Goal: Navigation & Orientation: Find specific page/section

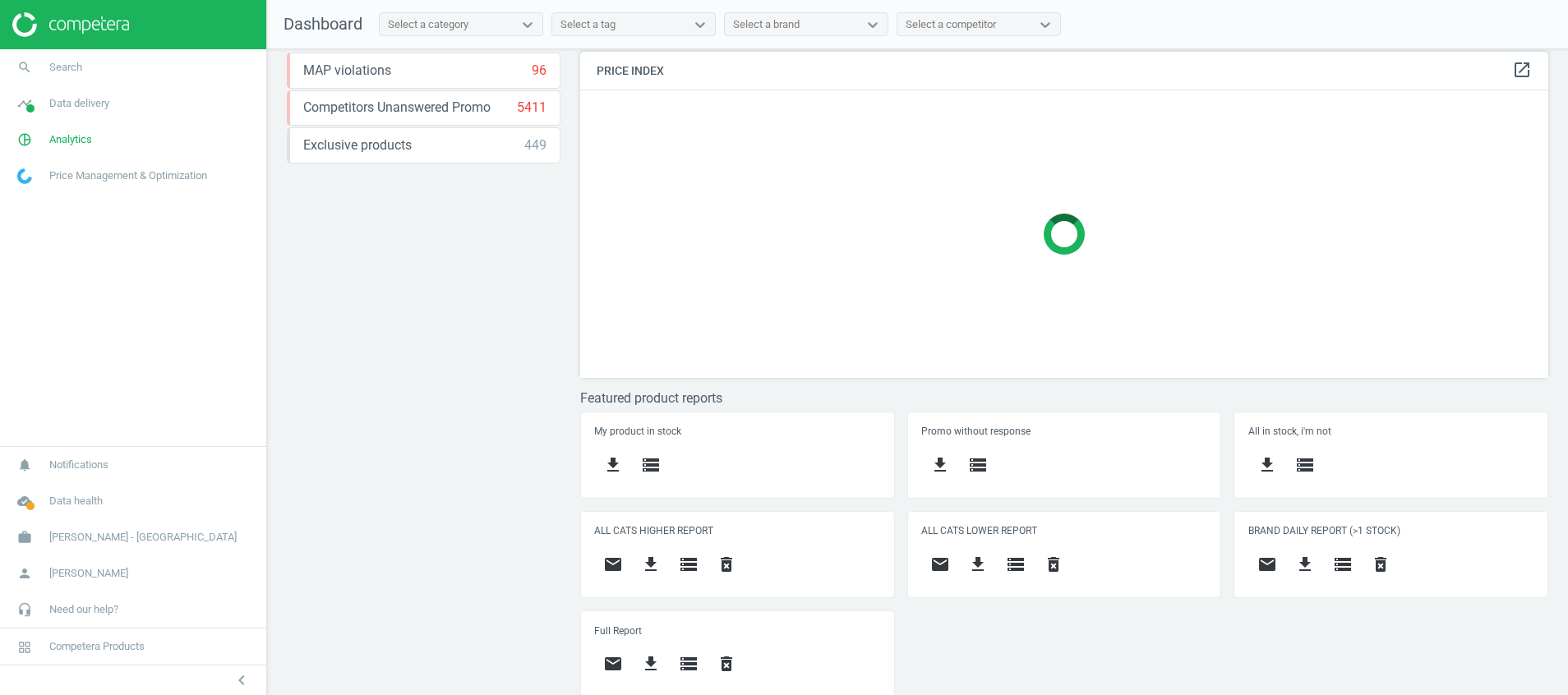
scroll to position [343, 0]
click at [34, 508] on span at bounding box center [30, 506] width 8 height 8
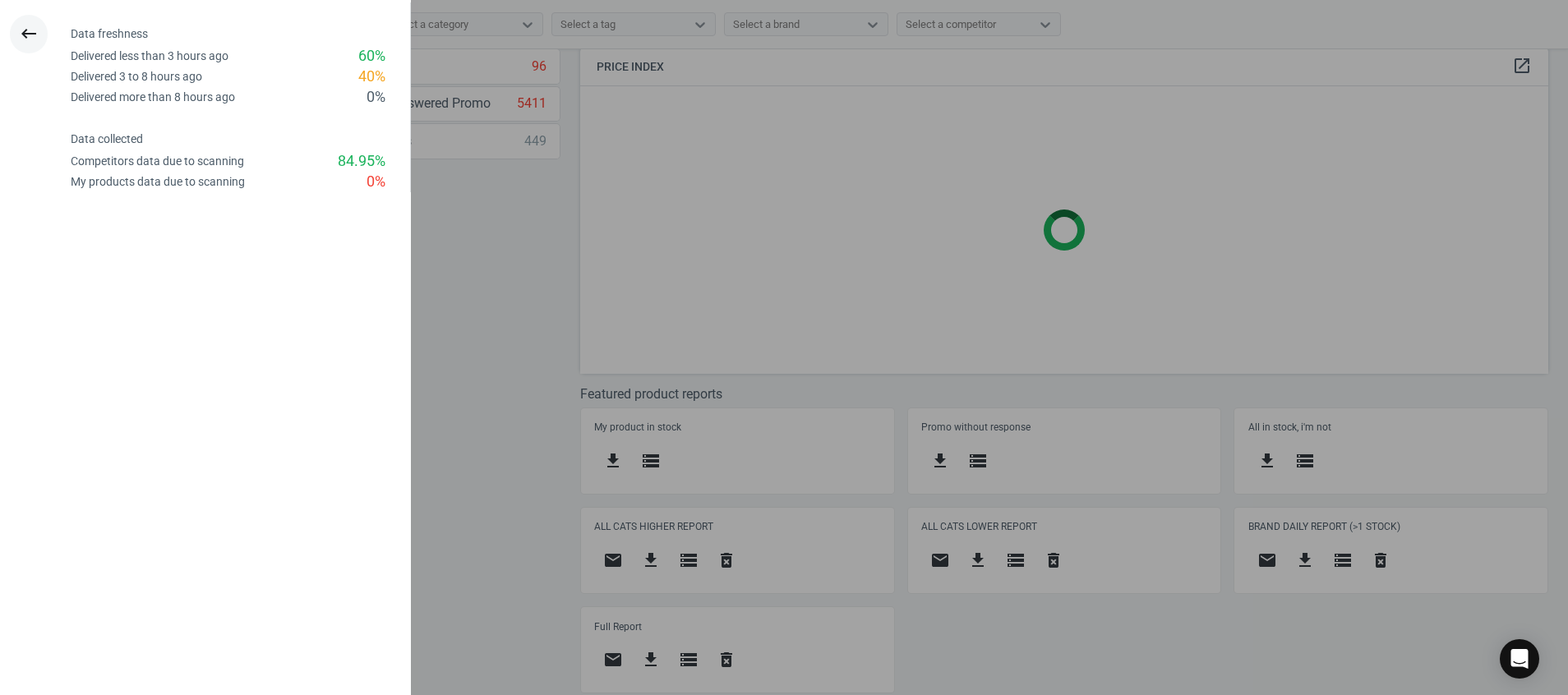
click at [20, 26] on icon "keyboard_backspace" at bounding box center [29, 34] width 20 height 20
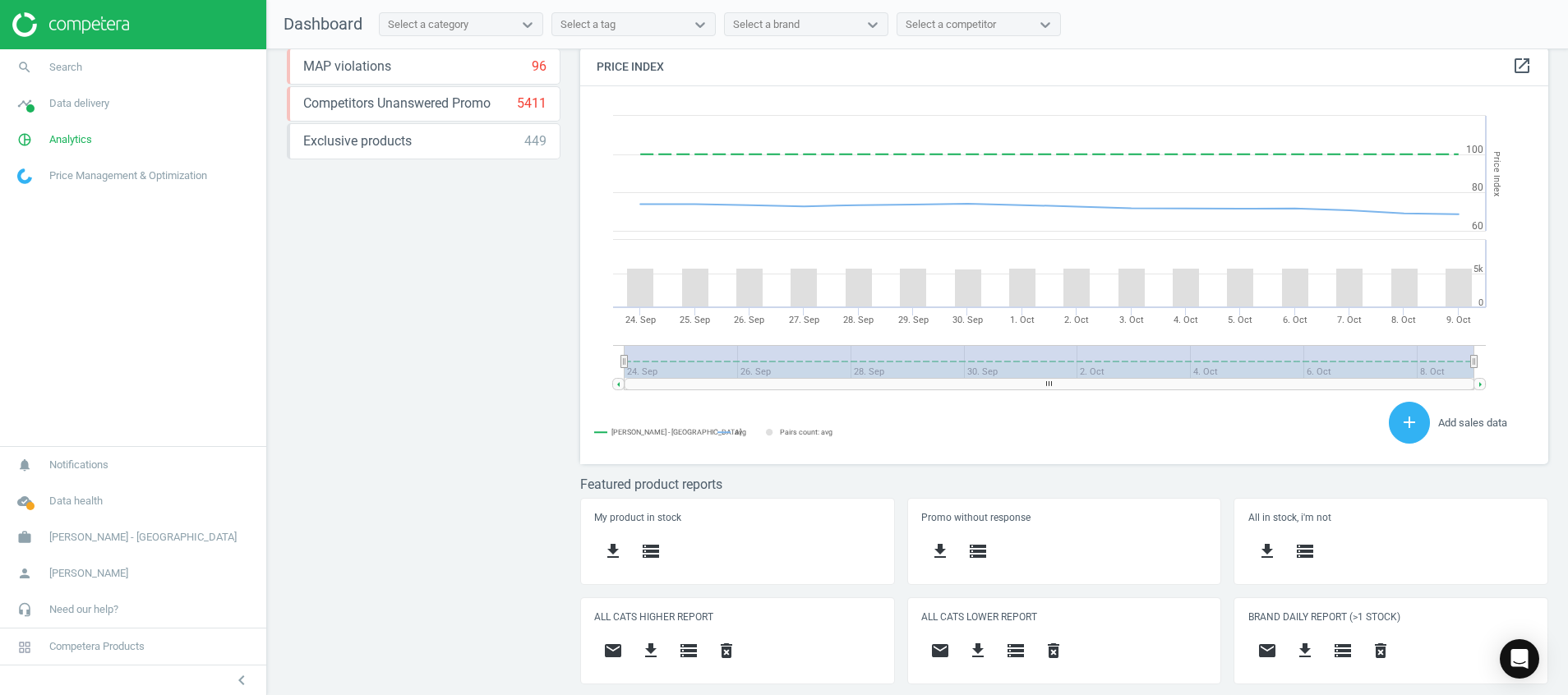
scroll to position [417, 988]
click at [82, 18] on img at bounding box center [71, 25] width 117 height 25
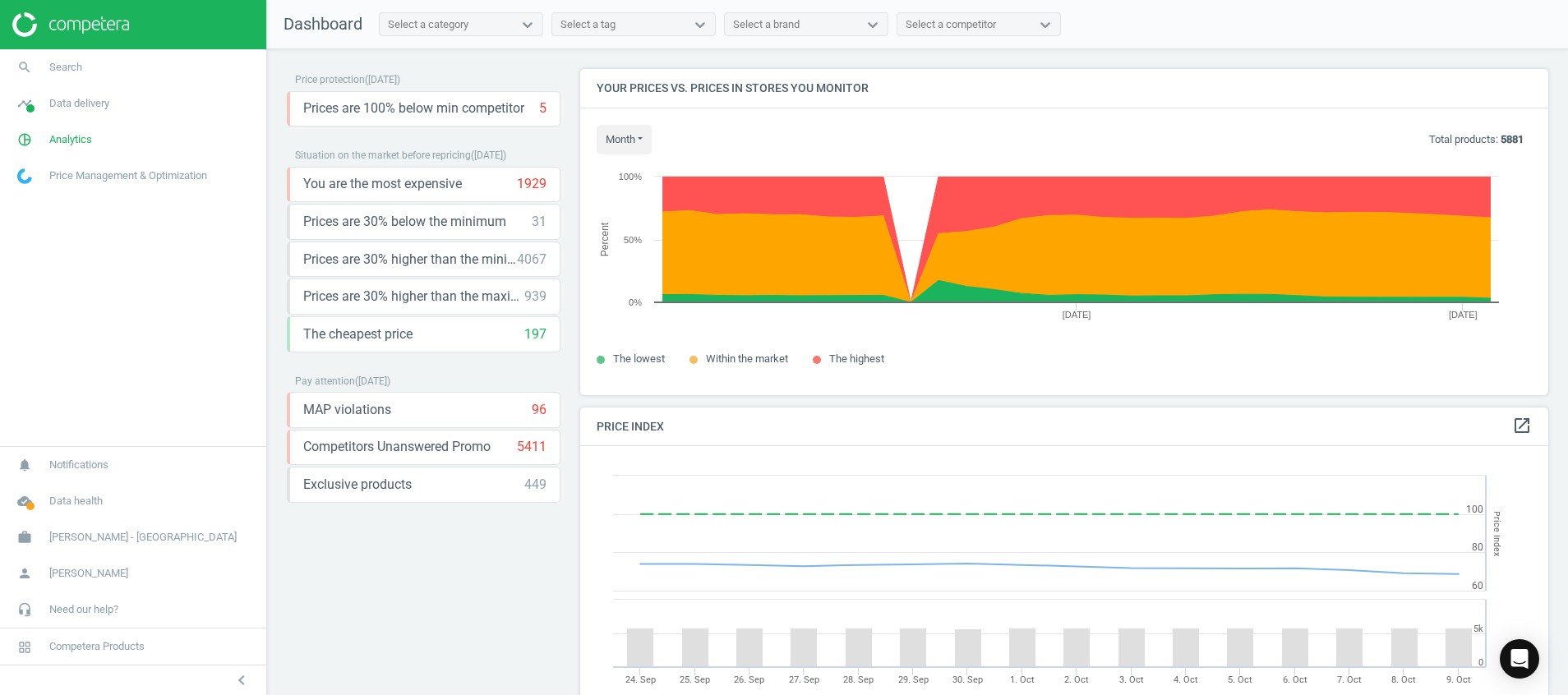
click at [148, 25] on link at bounding box center [133, 25] width 241 height 25
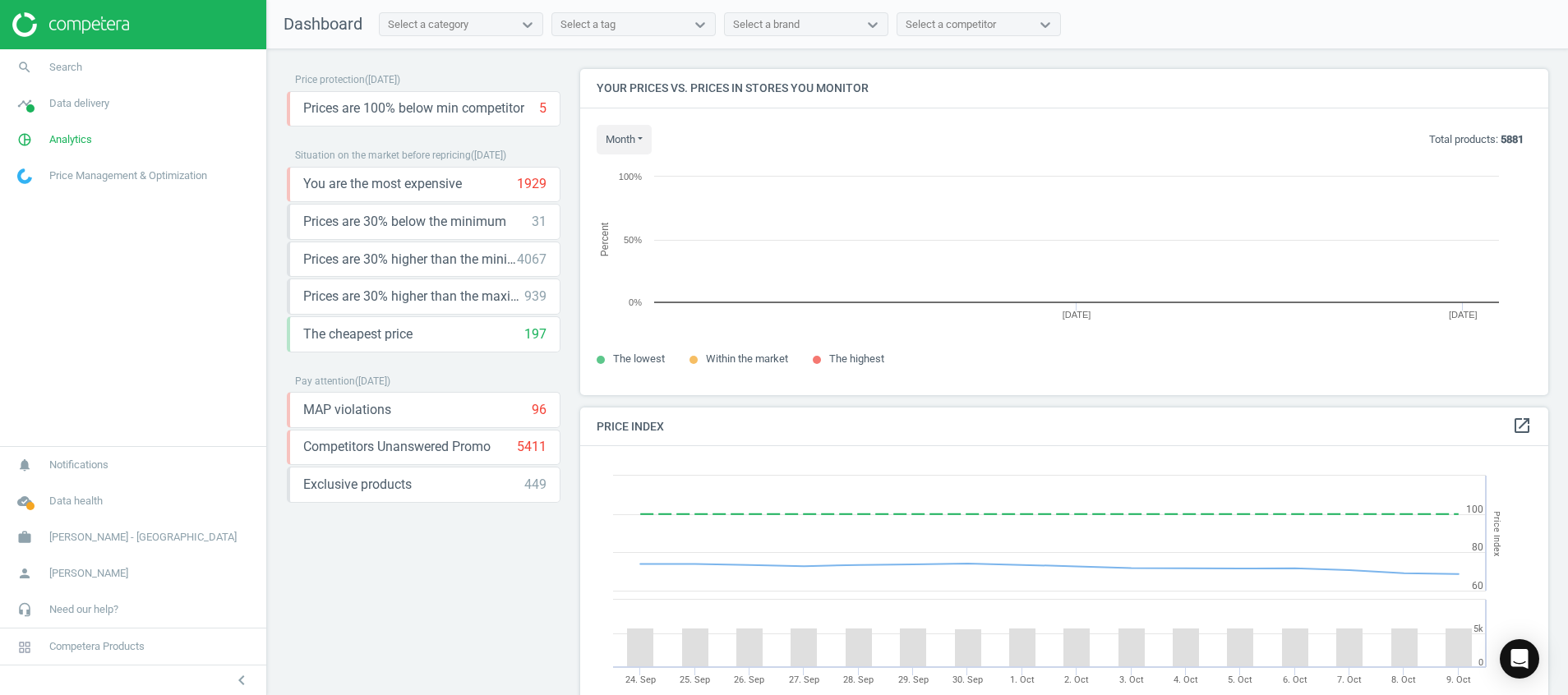
scroll to position [364, 988]
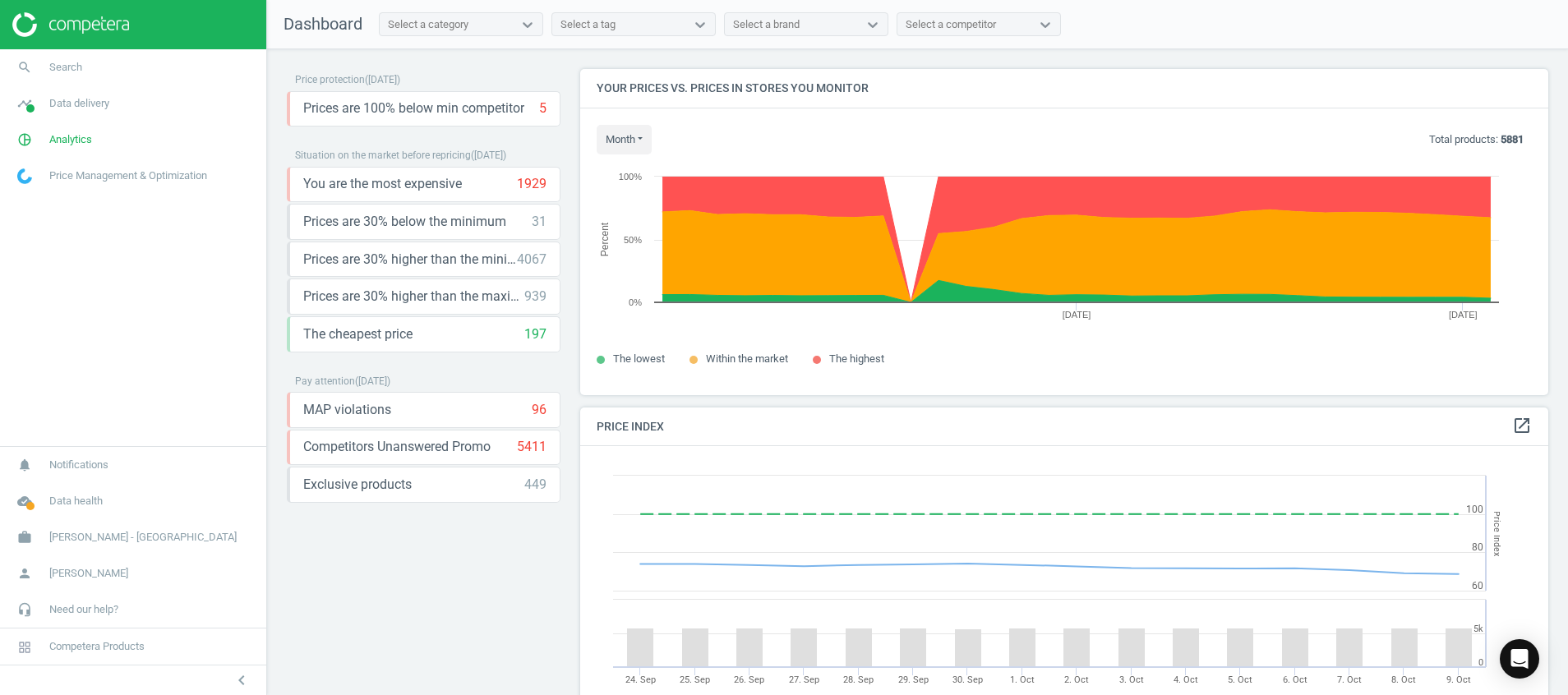
click at [386, 606] on div "Price protection ( [DATE] ) Prices are 100% below min competitor 5 keyboard_arr…" at bounding box center [424, 376] width 274 height 614
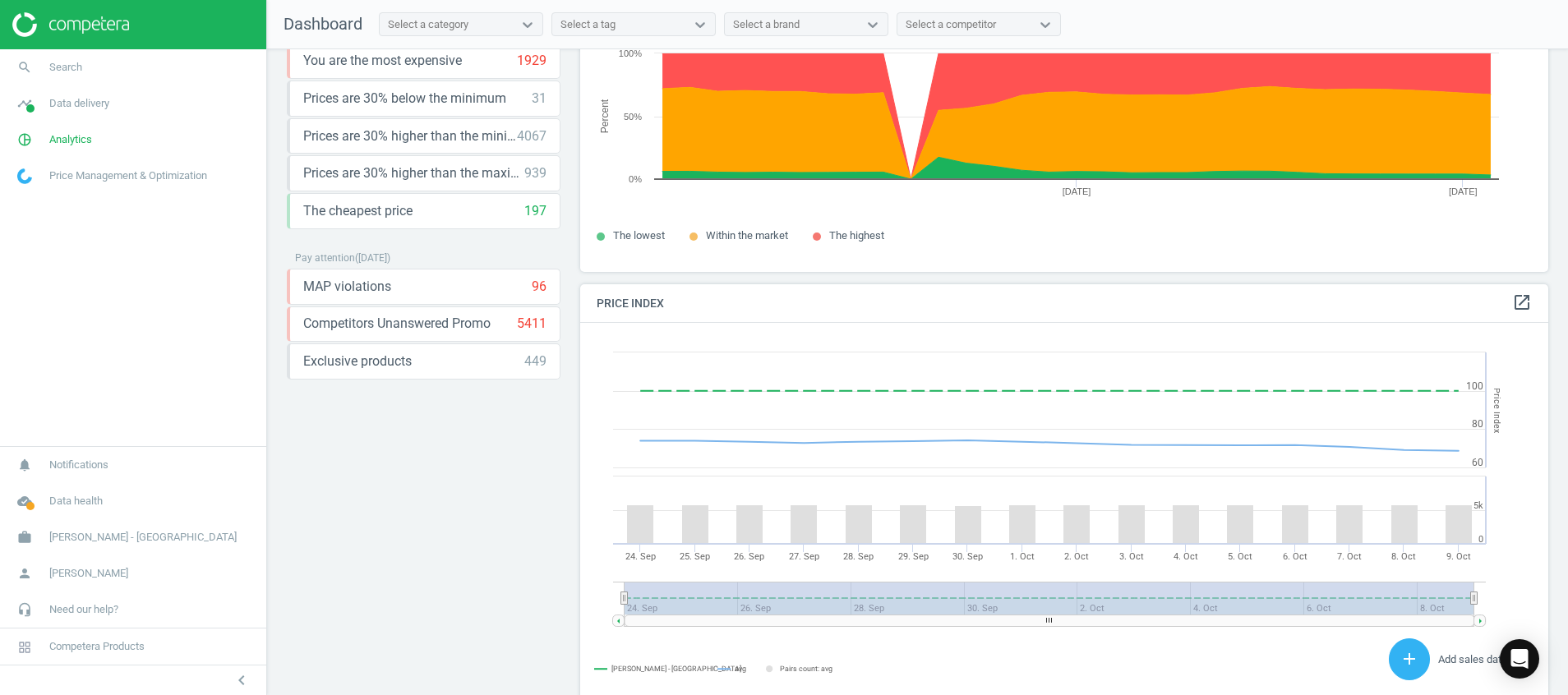
scroll to position [0, 0]
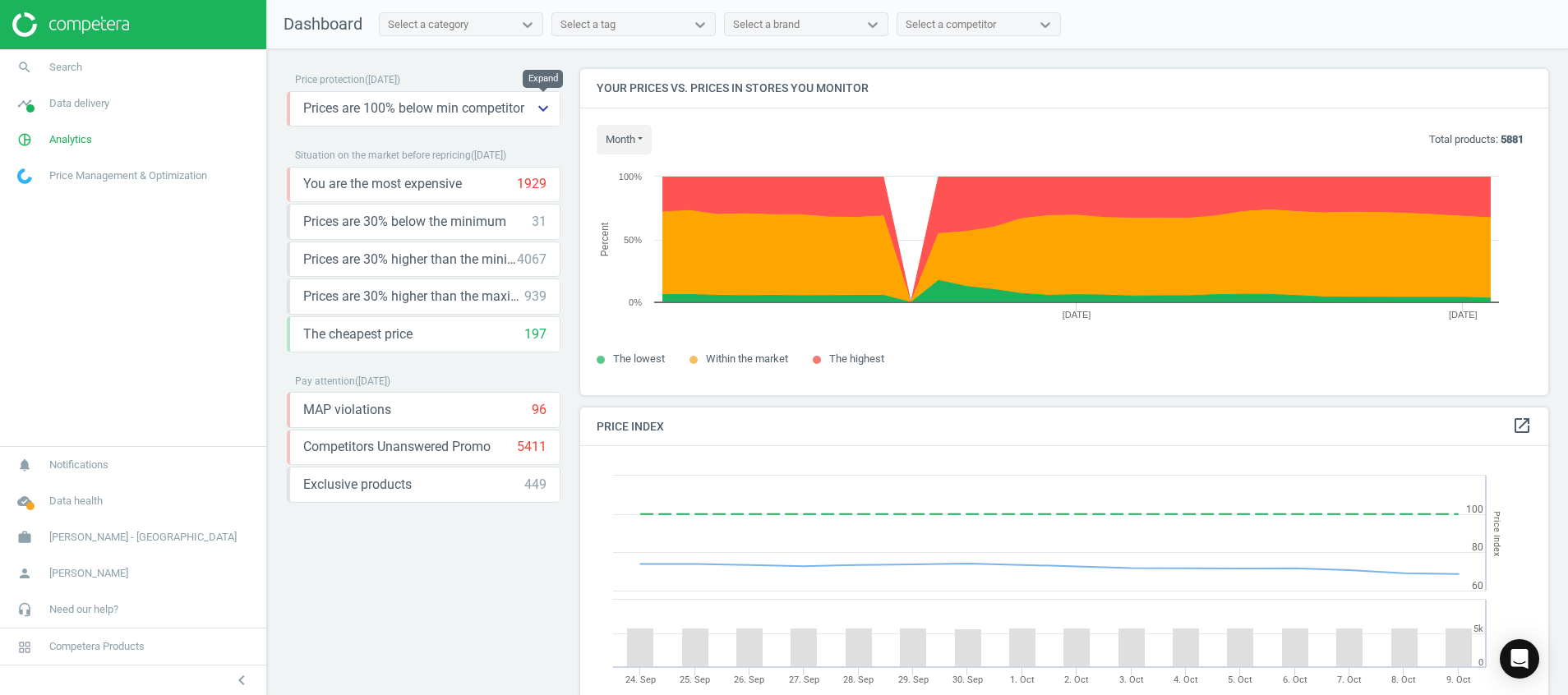
click at [546, 96] on button "keyboard_arrow_down" at bounding box center [543, 109] width 33 height 34
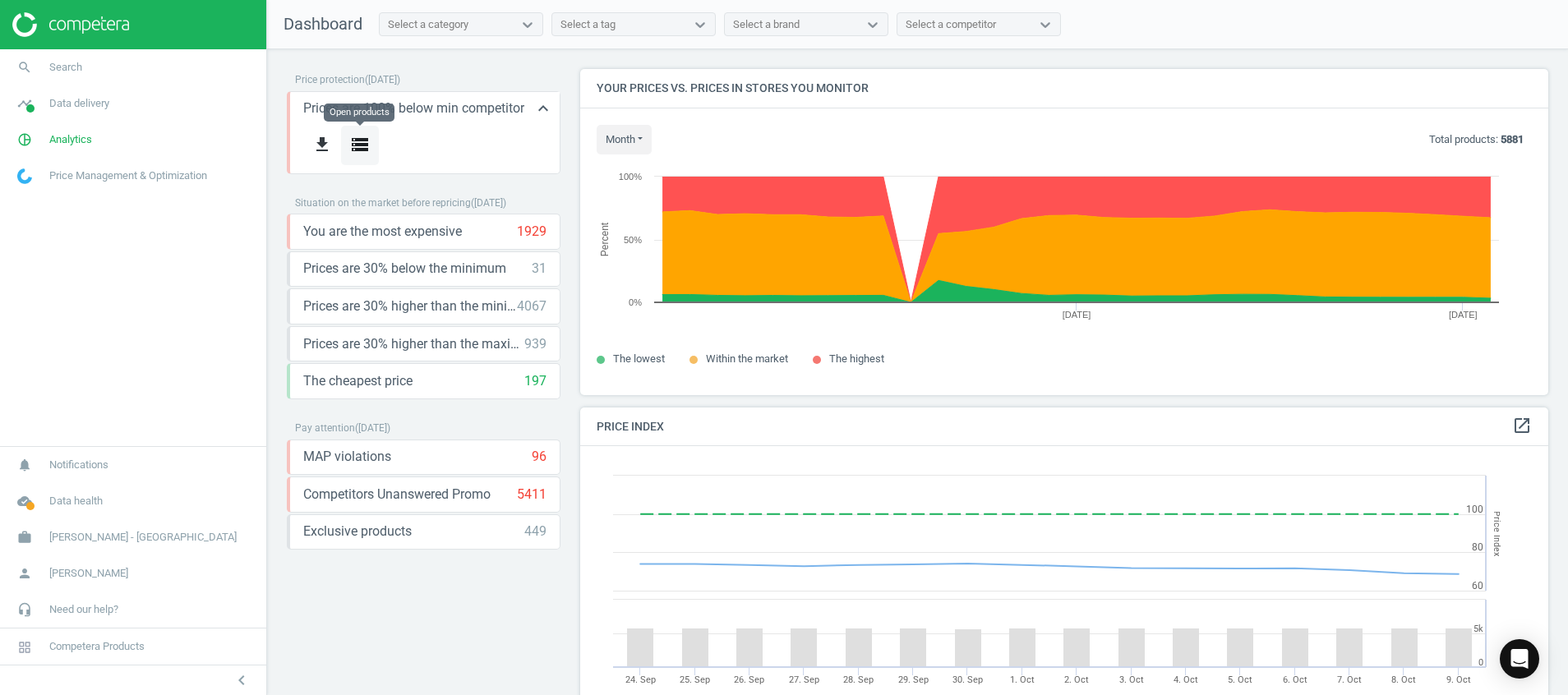
click at [350, 144] on icon "storage" at bounding box center [360, 145] width 20 height 20
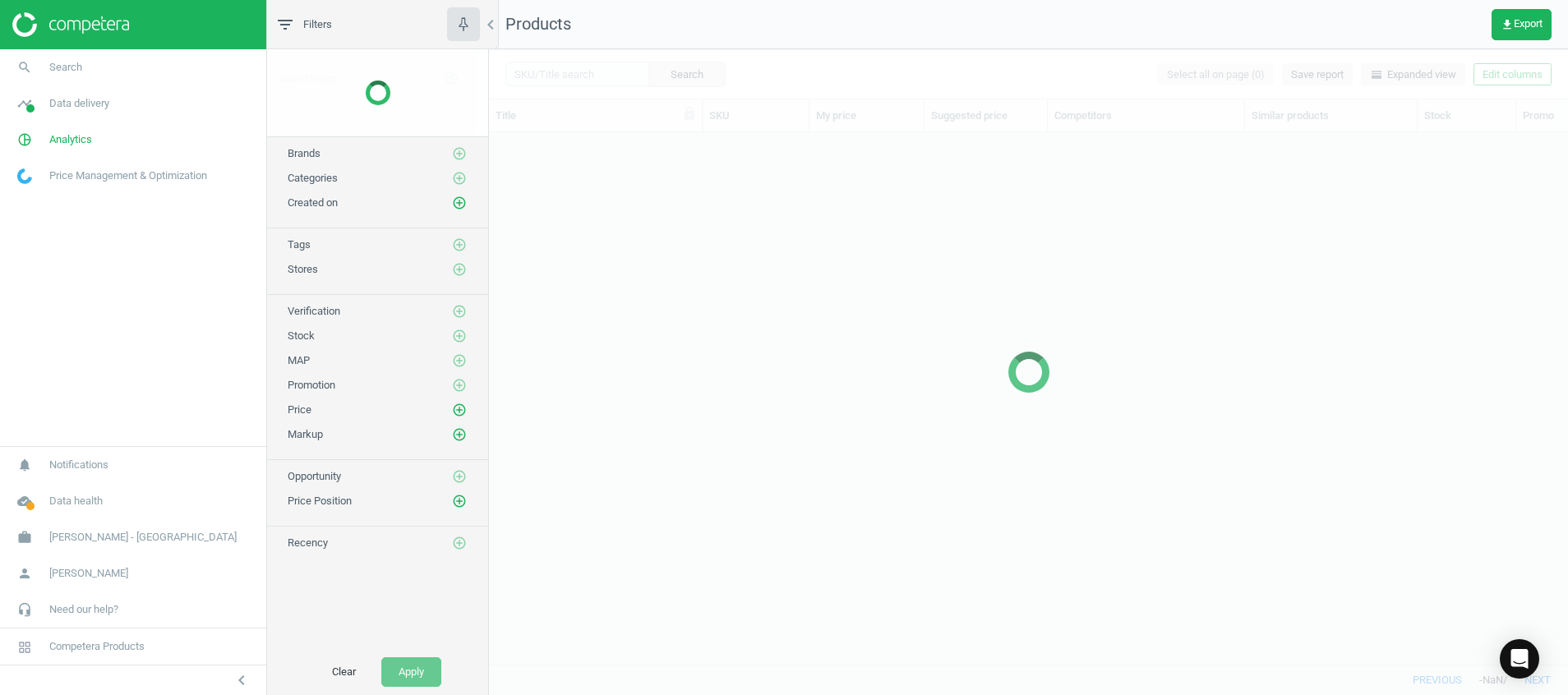
scroll to position [493, 1060]
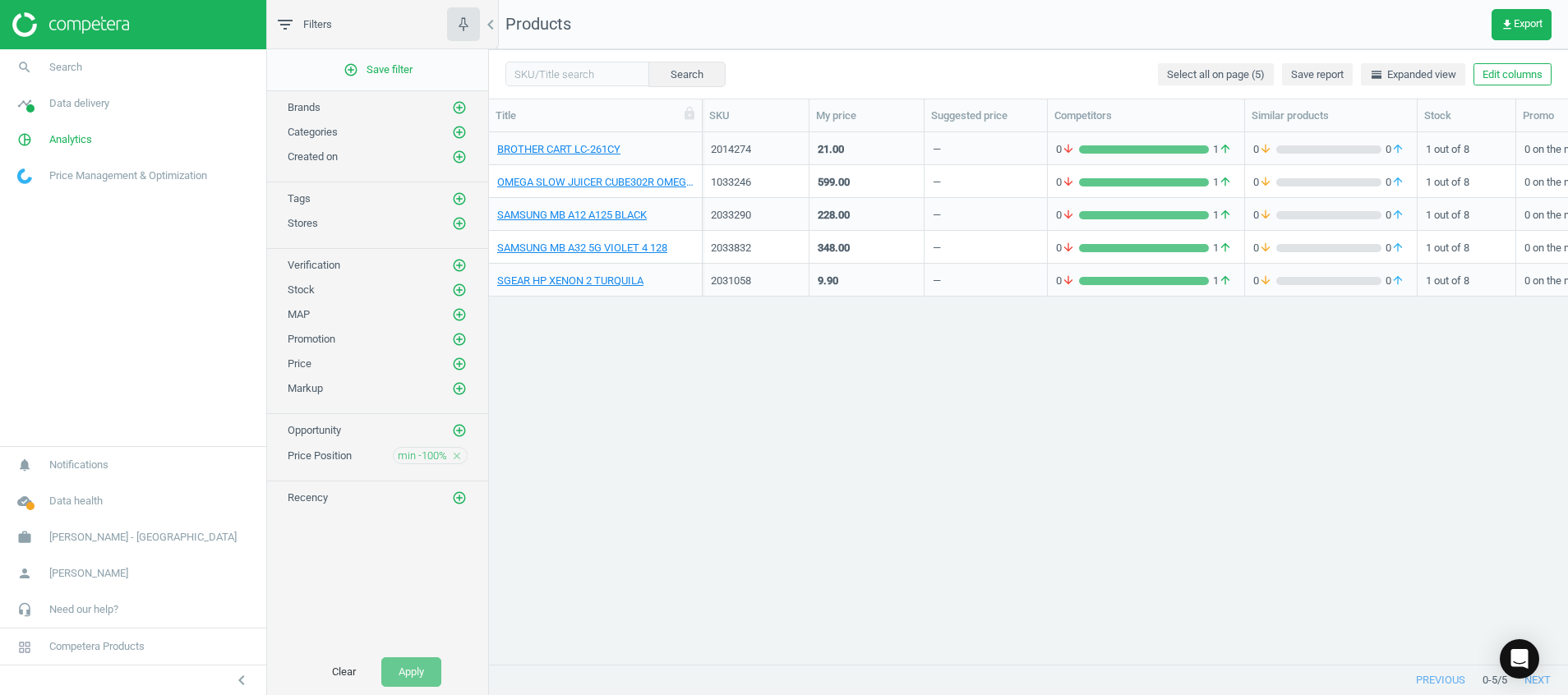
click at [118, 22] on img at bounding box center [71, 25] width 117 height 25
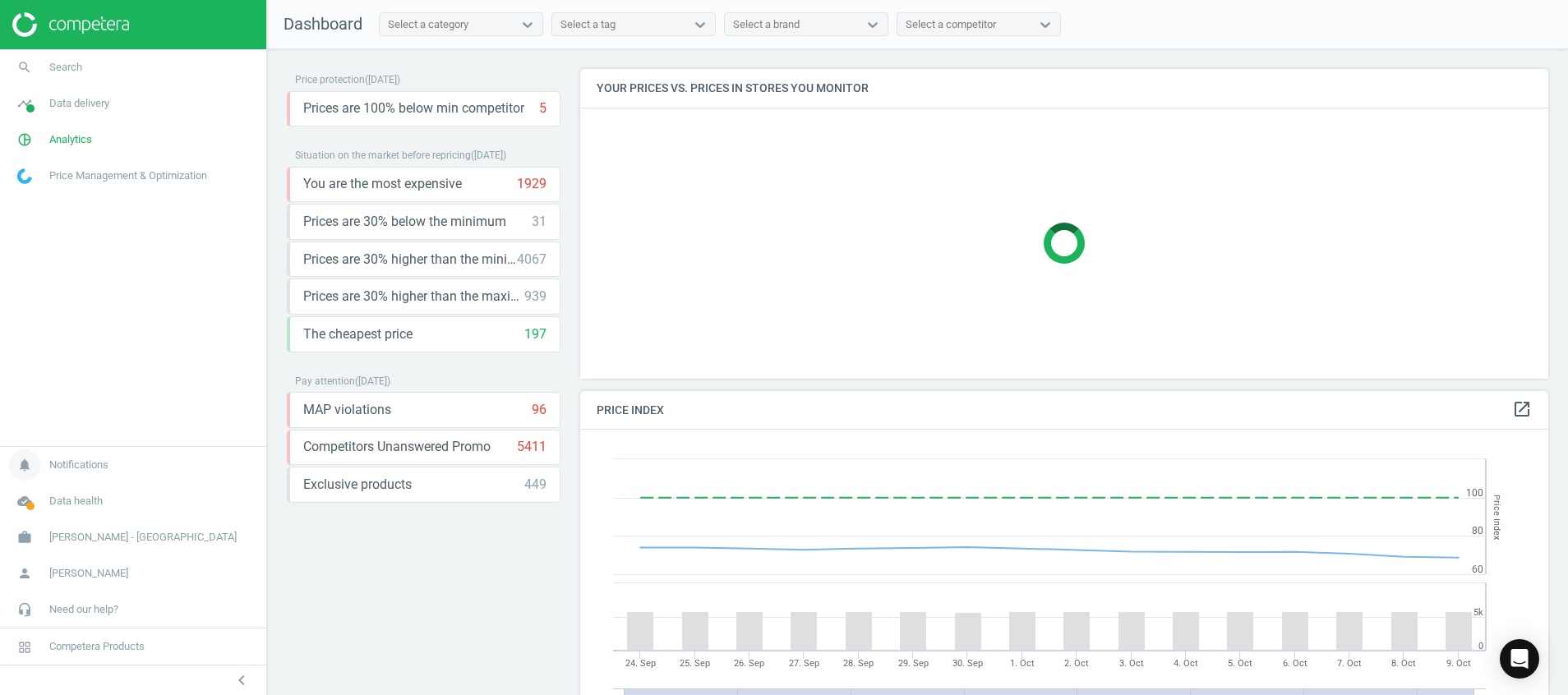
scroll to position [417, 988]
click at [35, 496] on icon "cloud_done" at bounding box center [25, 501] width 31 height 31
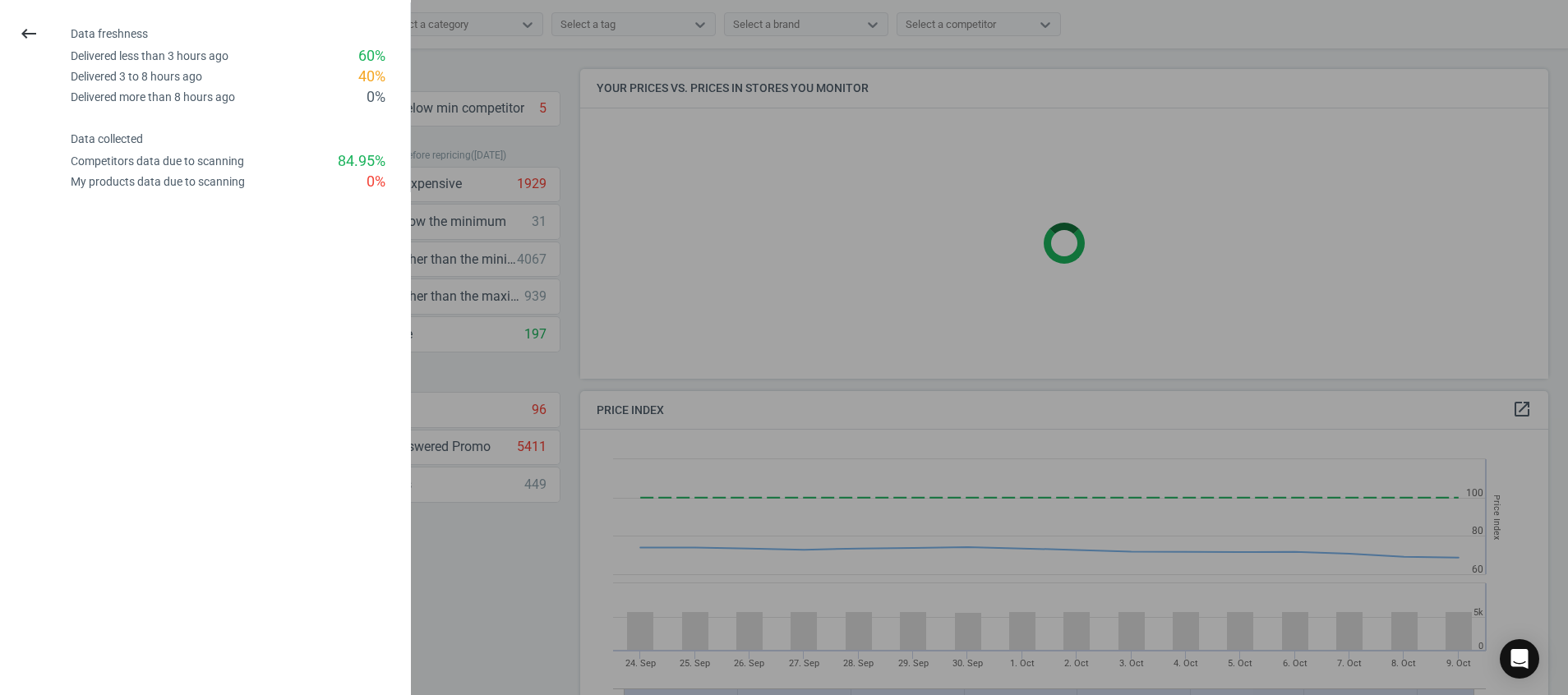
click at [4, 26] on div "keyboard_backspace" at bounding box center [29, 34] width 59 height 39
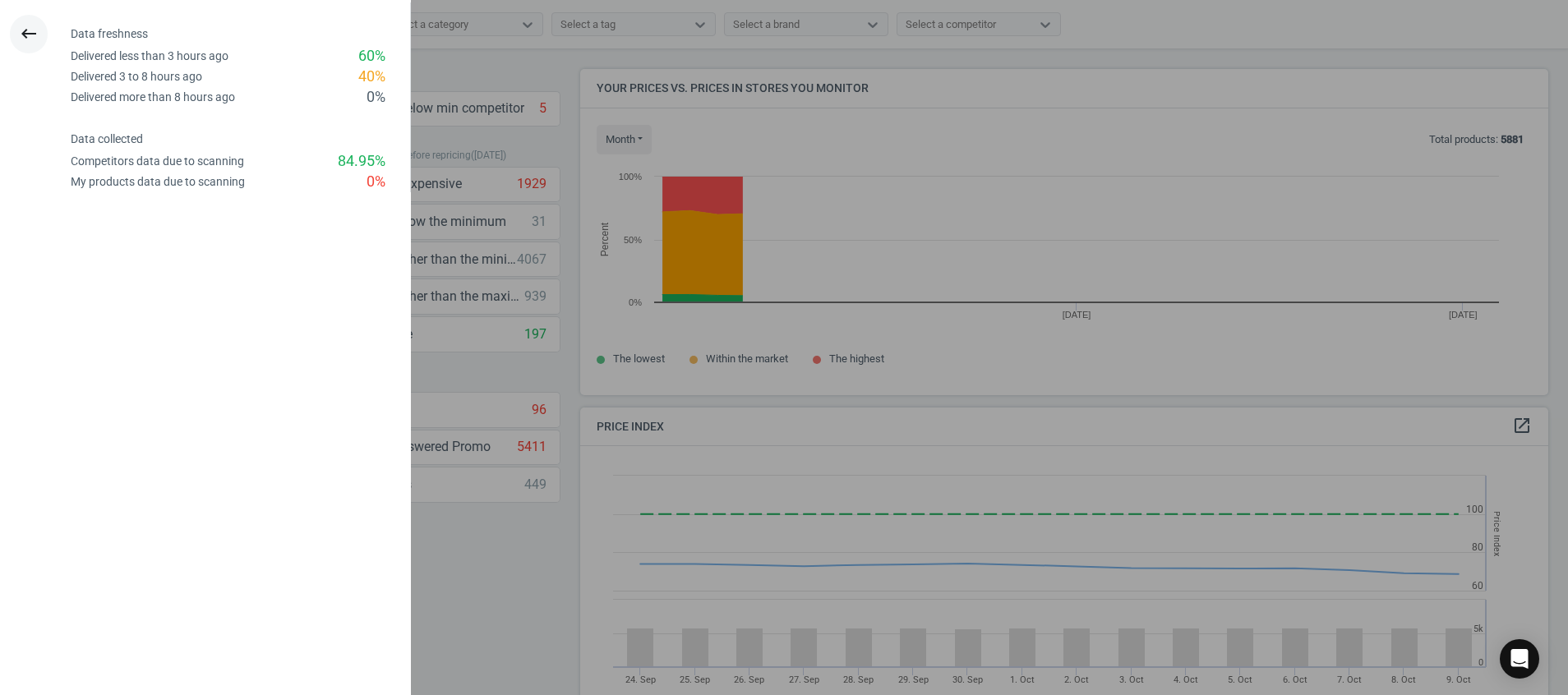
click at [17, 28] on button "keyboard_backspace" at bounding box center [29, 34] width 38 height 39
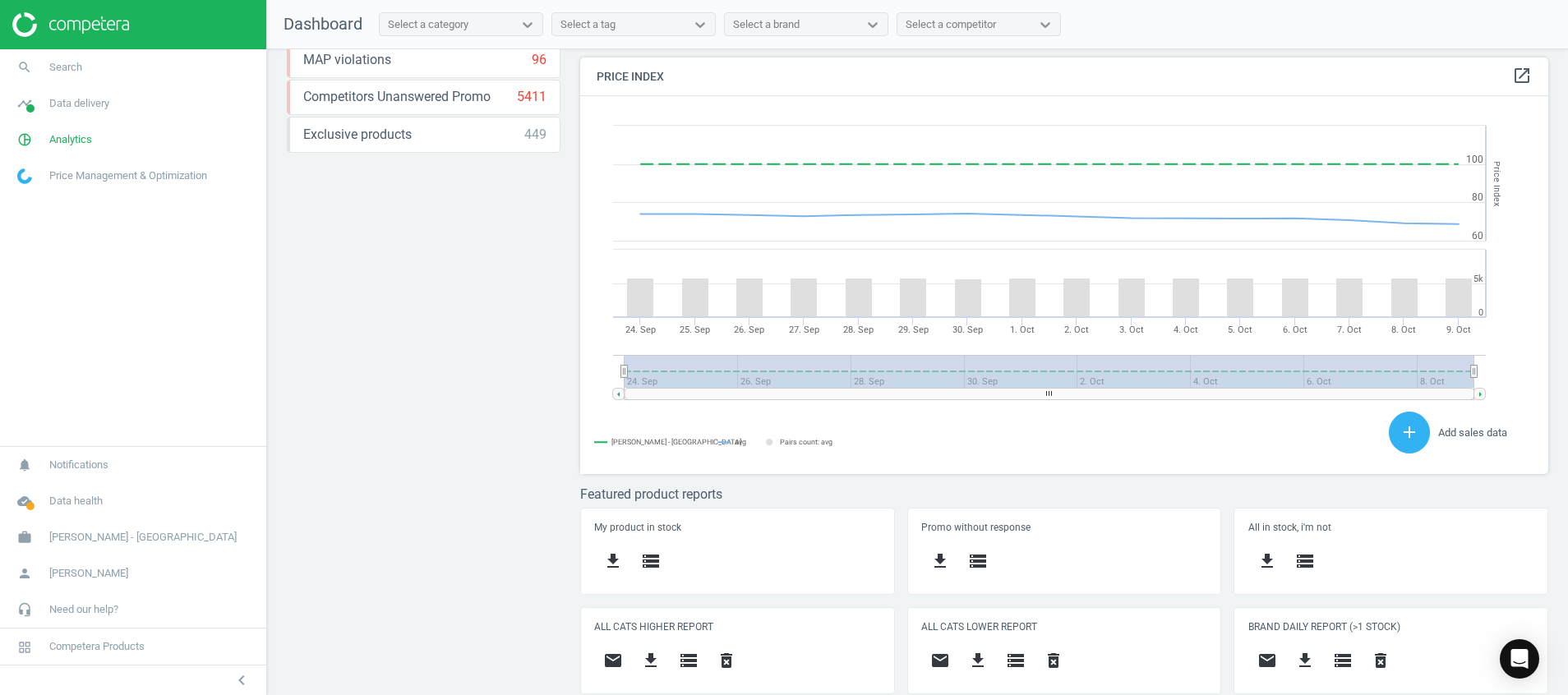
scroll to position [450, 0]
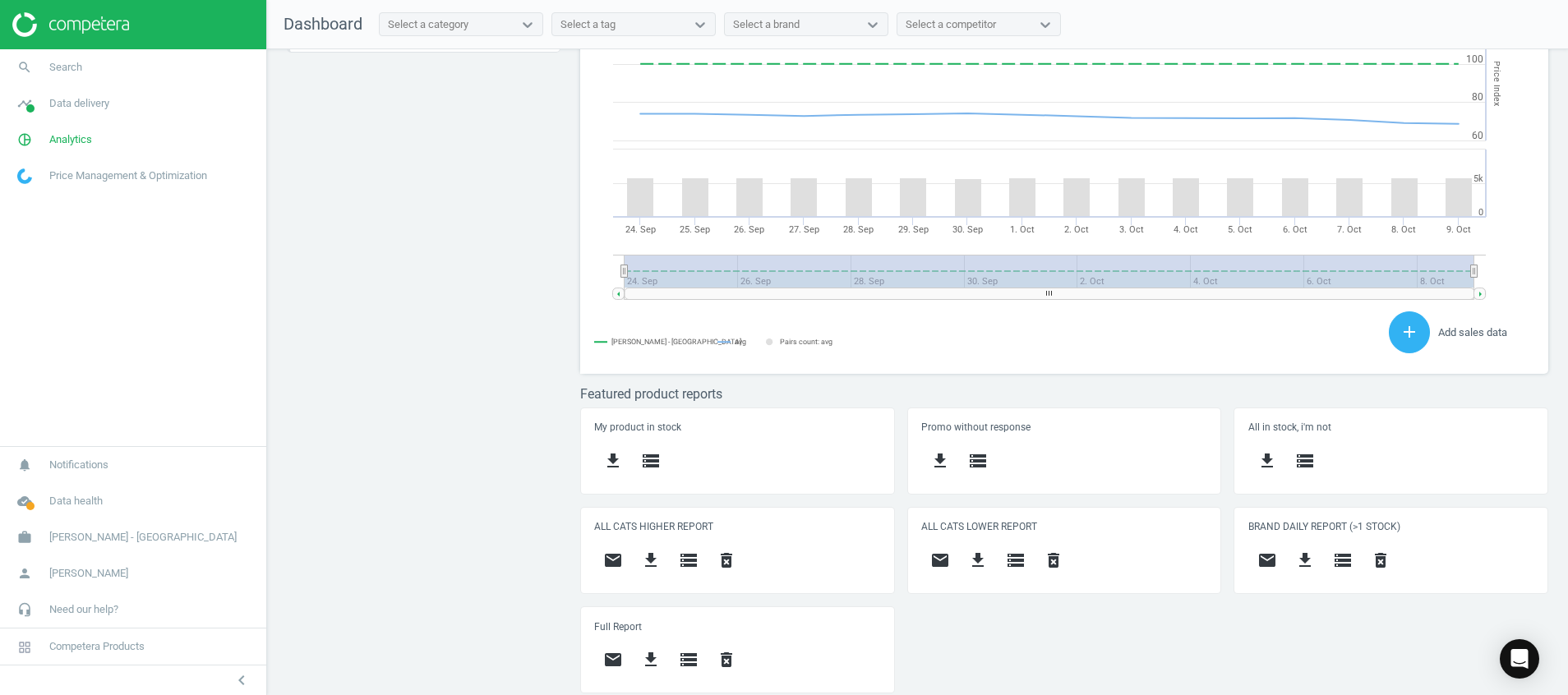
click at [383, 412] on div "Price protection ( 09.10.25 ) Prices are 100% below min competitor 5 keyboard_a…" at bounding box center [917, 376] width 1301 height 654
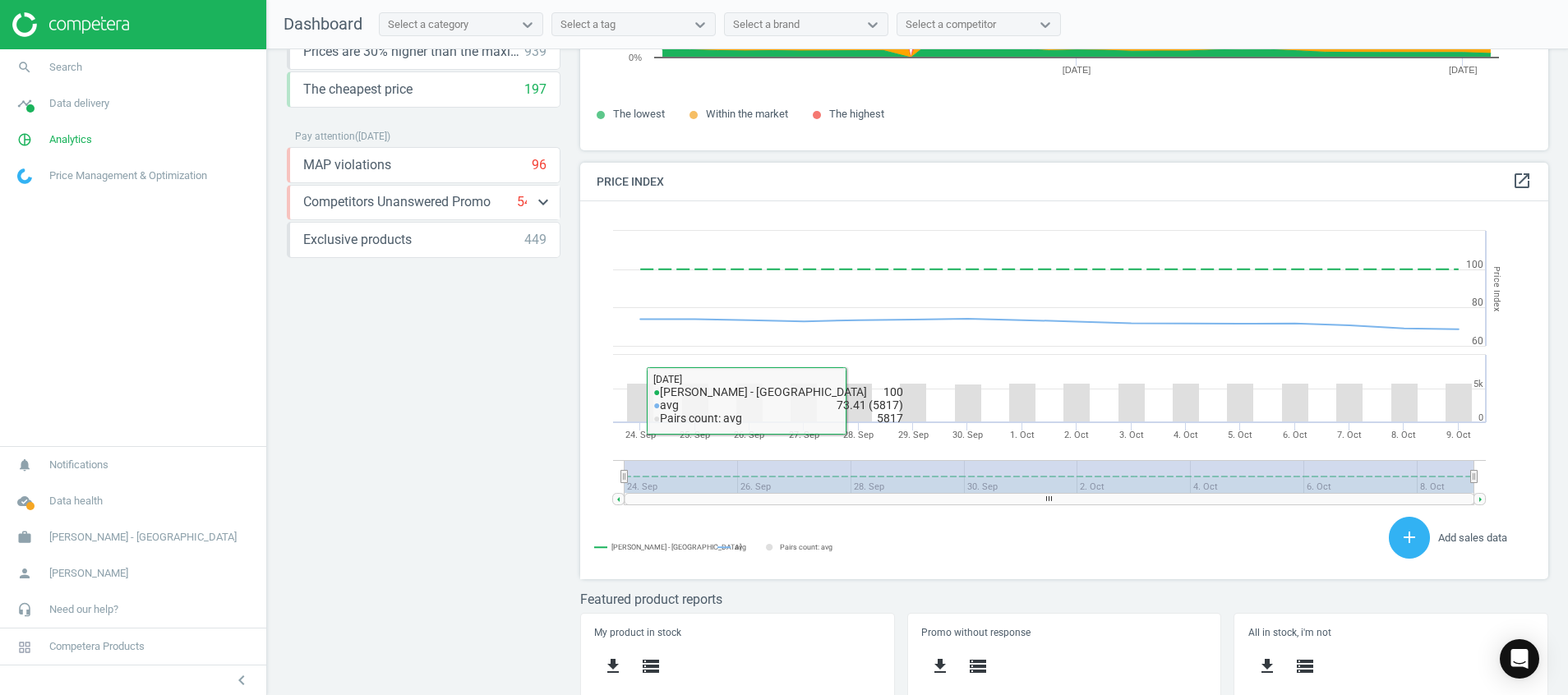
scroll to position [0, 0]
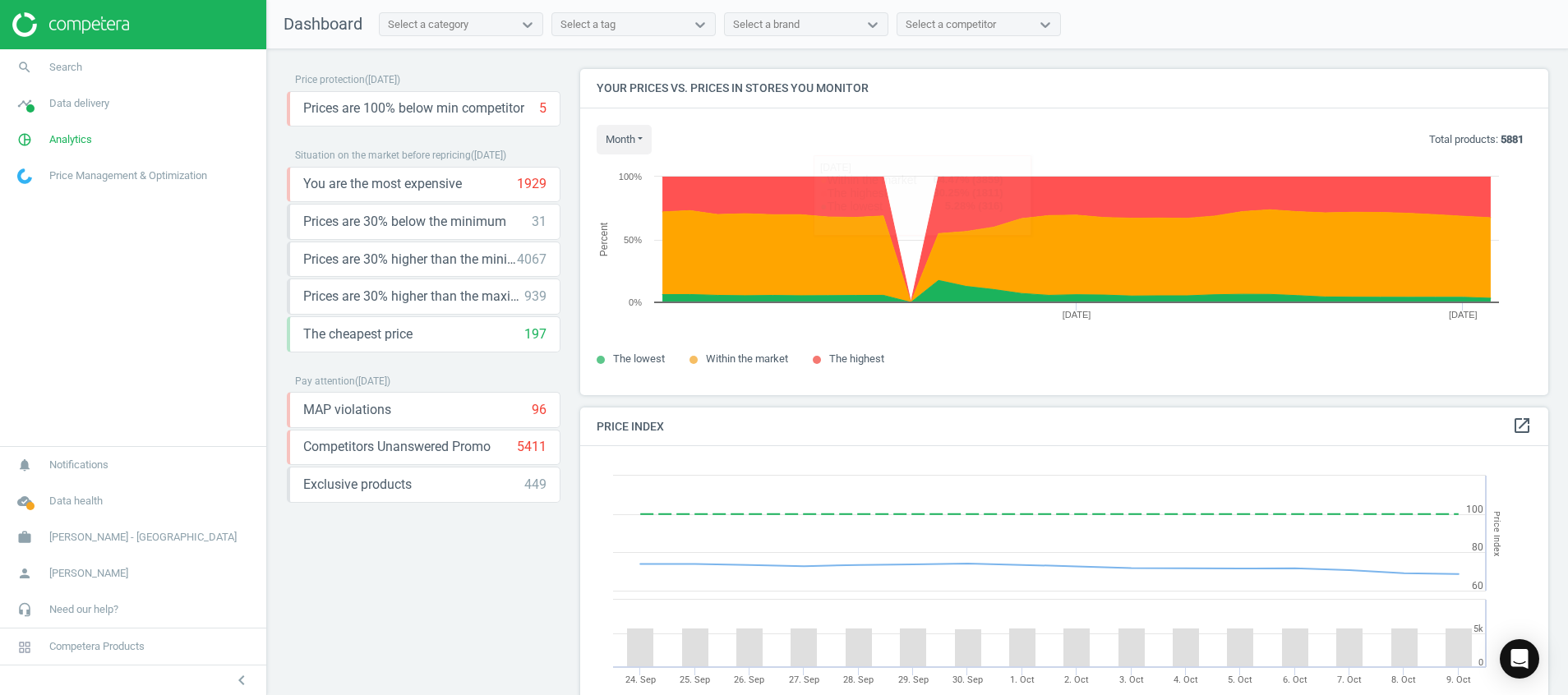
click at [87, 33] on img at bounding box center [71, 25] width 117 height 25
